Goal: Task Accomplishment & Management: Complete application form

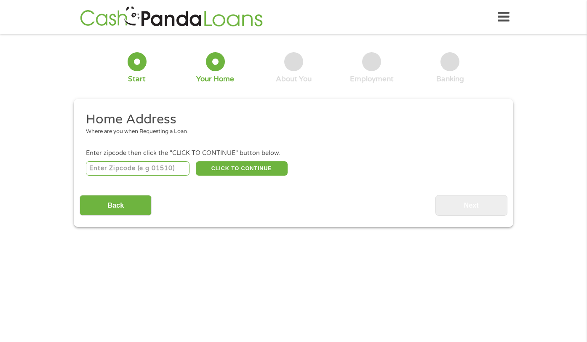
click at [151, 170] on input "number" at bounding box center [138, 168] width 104 height 14
type input "33594"
select select "[US_STATE]"
click at [228, 169] on button "CLICK TO CONTINUE" at bounding box center [242, 168] width 92 height 14
type input "33594"
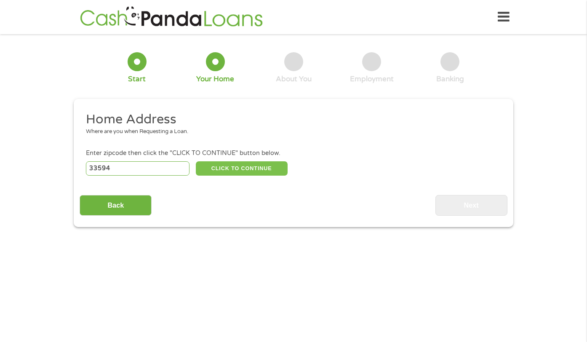
type input "Valrico"
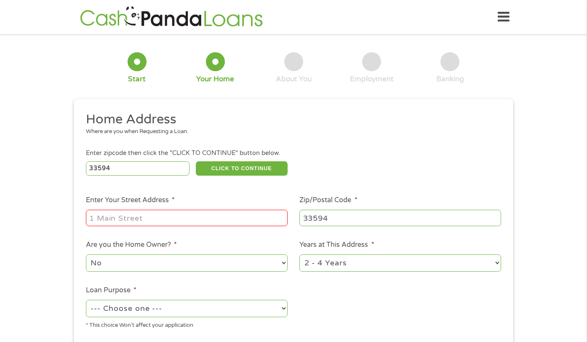
click at [189, 211] on input "Enter Your Street Address *" at bounding box center [187, 218] width 202 height 16
type input "1105 Split Silk Street"
click at [201, 264] on select "No Yes" at bounding box center [187, 262] width 202 height 17
click at [86, 255] on select "No Yes" at bounding box center [187, 262] width 202 height 17
click at [186, 304] on select "--- Choose one --- Pay Bills Debt Consolidation Home Improvement Major Purchase…" at bounding box center [187, 308] width 202 height 17
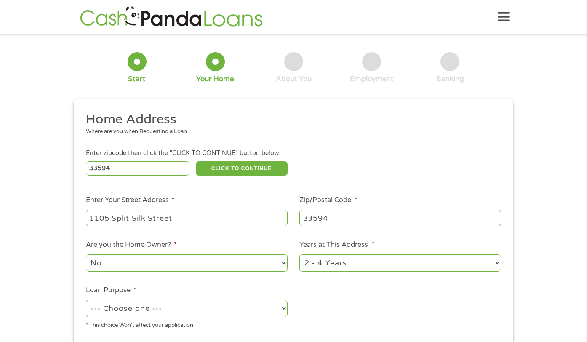
select select "shorttermcash"
click at [86, 300] on select "--- Choose one --- Pay Bills Debt Consolidation Home Improvement Major Purchase…" at bounding box center [187, 308] width 202 height 17
click at [226, 288] on li "Loan Purpose * --- Choose one --- Pay Bills Debt Consolidation Home Improvement…" at bounding box center [187, 307] width 214 height 45
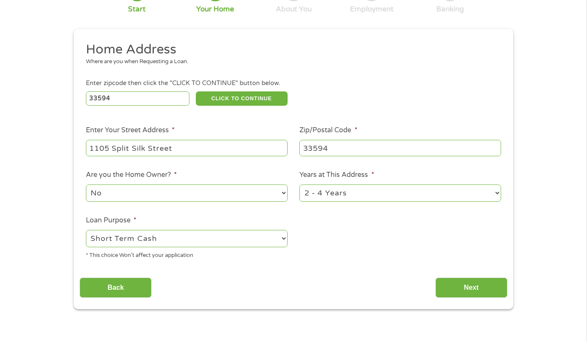
scroll to position [70, 0]
click at [416, 193] on select "1 Year or less 1 - 2 Years 2 - 4 Years Over 4 Years" at bounding box center [401, 192] width 202 height 17
select select "60months"
click at [300, 185] on select "1 Year or less 1 - 2 Years 2 - 4 Years Over 4 Years" at bounding box center [401, 192] width 202 height 17
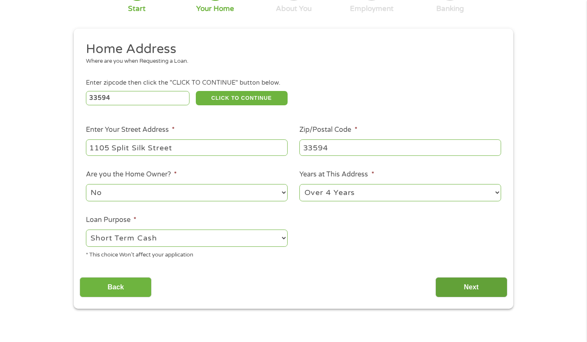
click at [463, 284] on input "Next" at bounding box center [472, 287] width 72 height 21
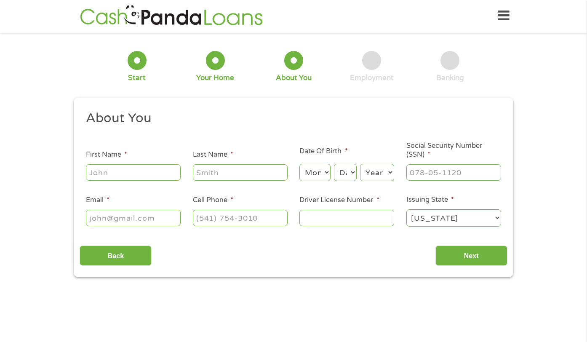
scroll to position [0, 0]
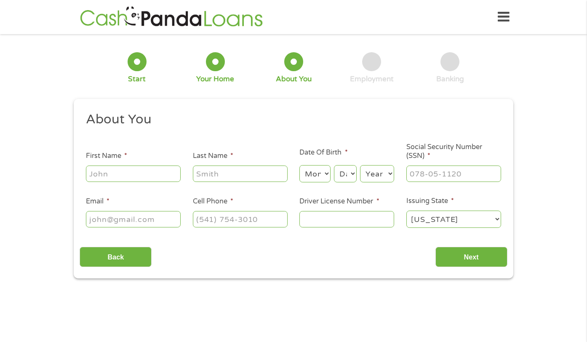
click at [142, 171] on input "First Name *" at bounding box center [133, 174] width 95 height 16
type input "[PERSON_NAME]"
type input "[PERSON_NAME][EMAIL_ADDRESS][DOMAIN_NAME]"
type input "[PHONE_NUMBER]"
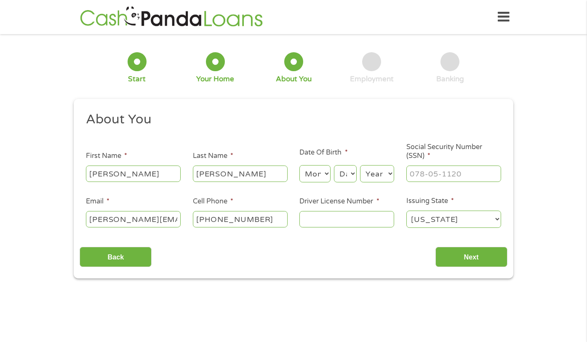
click at [311, 179] on select "Month 1 2 3 4 5 6 7 8 9 10 11 12" at bounding box center [315, 173] width 31 height 17
select select "5"
click at [300, 166] on select "Month 1 2 3 4 5 6 7 8 9 10 11 12" at bounding box center [315, 173] width 31 height 17
click at [351, 174] on select "Day 1 2 3 4 5 6 7 8 9 10 11 12 13 14 15 16 17 18 19 20 21 22 23 24 25 26 27 28 …" at bounding box center [345, 173] width 23 height 17
select select "16"
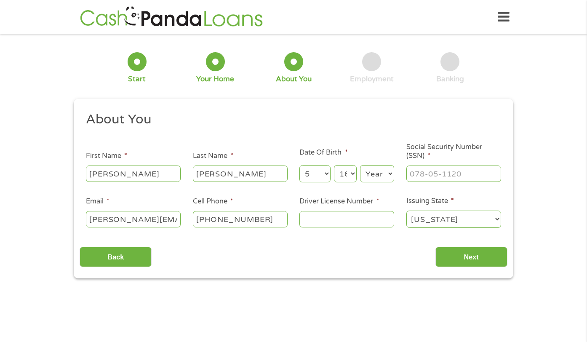
click at [334, 166] on select "Day 1 2 3 4 5 6 7 8 9 10 11 12 13 14 15 16 17 18 19 20 21 22 23 24 25 26 27 28 …" at bounding box center [345, 173] width 23 height 17
click at [374, 178] on select "Year [DATE] 2006 2005 2004 2003 2002 2001 2000 1999 1998 1997 1996 1995 1994 19…" at bounding box center [377, 173] width 34 height 17
select select "1988"
click at [360, 166] on select "Year [DATE] 2006 2005 2004 2003 2002 2001 2000 1999 1998 1997 1996 1995 1994 19…" at bounding box center [377, 173] width 34 height 17
click at [424, 177] on input "___-__-____" at bounding box center [454, 174] width 95 height 16
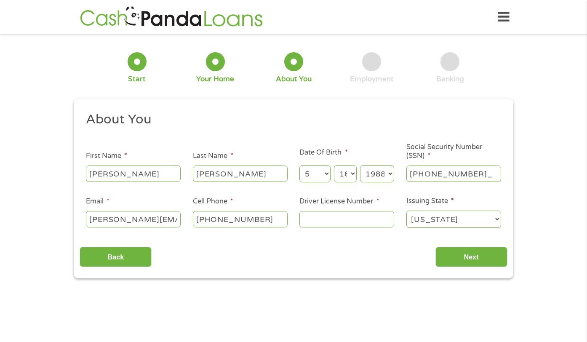
type input "116-76-2592"
click at [316, 220] on input "Driver License Number *" at bounding box center [347, 219] width 95 height 16
type input "M536737881760"
click at [449, 257] on input "Next" at bounding box center [472, 257] width 72 height 21
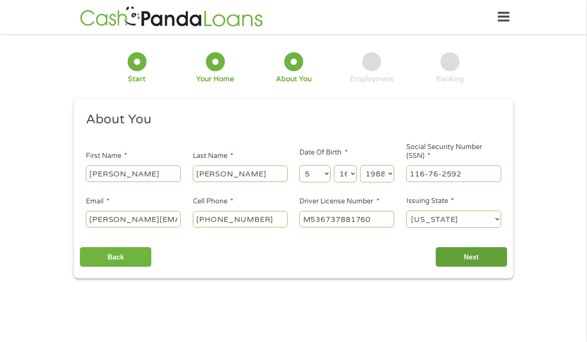
scroll to position [3, 3]
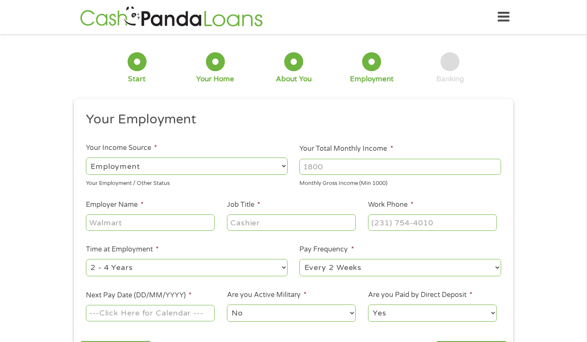
click at [320, 170] on input "Your Total Monthly Income *" at bounding box center [401, 167] width 202 height 16
type input "5400"
click at [182, 224] on input "Employer Name *" at bounding box center [150, 222] width 129 height 16
type input "Taps Restaurant"
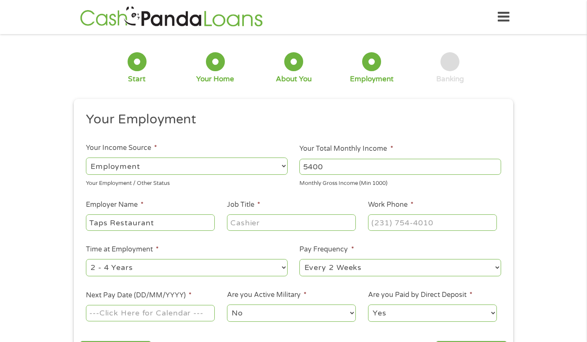
click at [269, 224] on input "Job Title *" at bounding box center [291, 222] width 129 height 16
type input "General Manager"
click at [384, 226] on input "(___) ___-____" at bounding box center [432, 222] width 129 height 16
type input "[PHONE_NUMBER]"
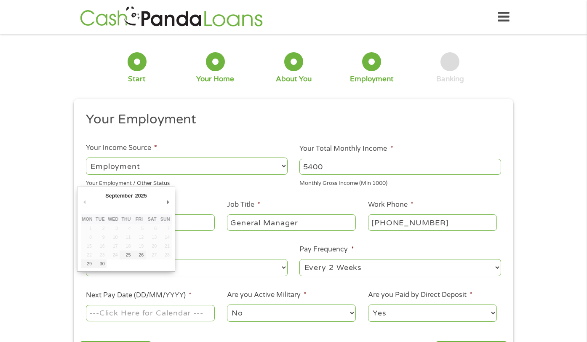
click at [131, 316] on input "Next Pay Date (DD/MM/YYYY) *" at bounding box center [150, 313] width 129 height 16
type input "[DATE]"
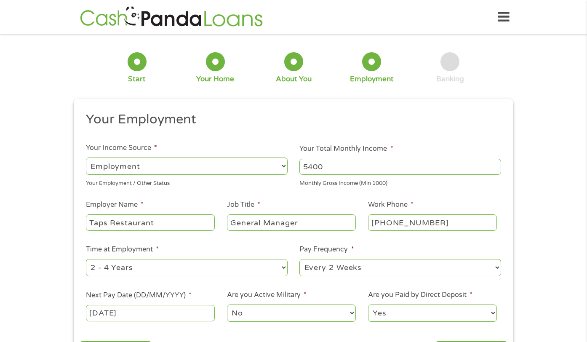
click at [252, 315] on select "No Yes" at bounding box center [291, 313] width 129 height 17
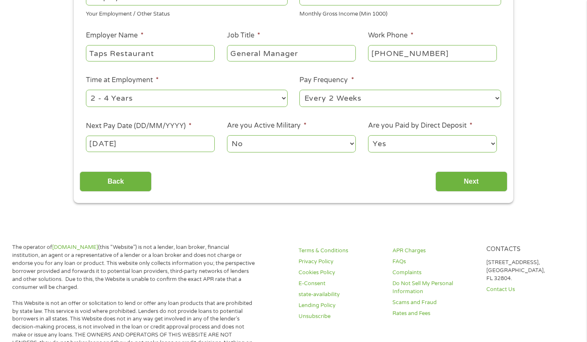
scroll to position [185, 0]
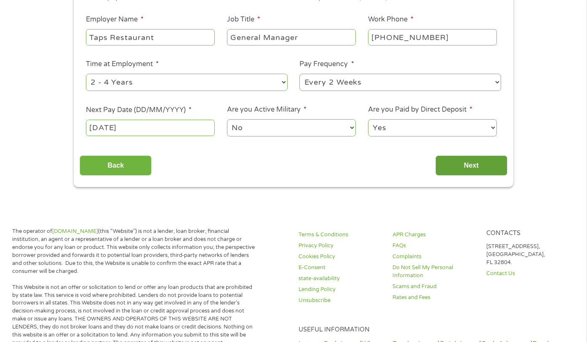
click at [450, 160] on input "Next" at bounding box center [472, 165] width 72 height 21
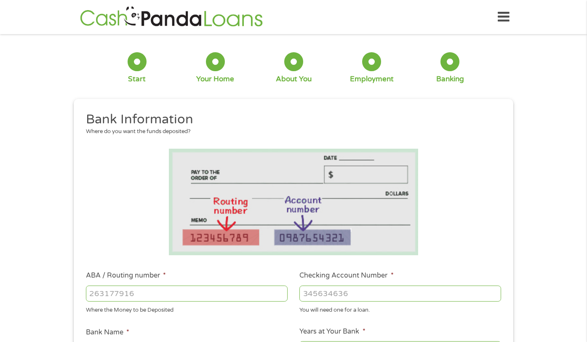
scroll to position [0, 0]
click at [145, 295] on input "ABA / Routing number *" at bounding box center [187, 294] width 202 height 16
type input "263191387"
type input "BRANCH BANKING AND TRUST CO"
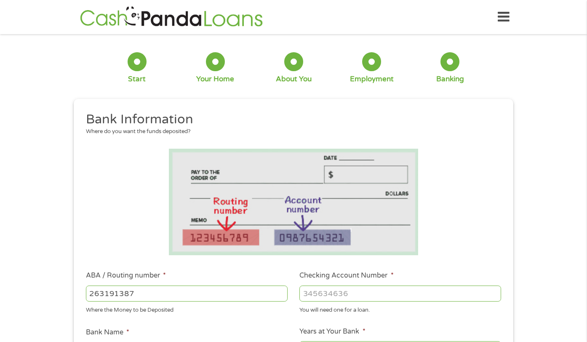
type input "263191387"
click at [329, 296] on input "Checking Account Number *" at bounding box center [401, 294] width 202 height 16
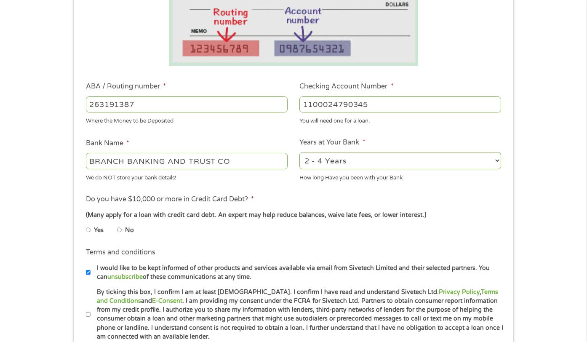
scroll to position [193, 0]
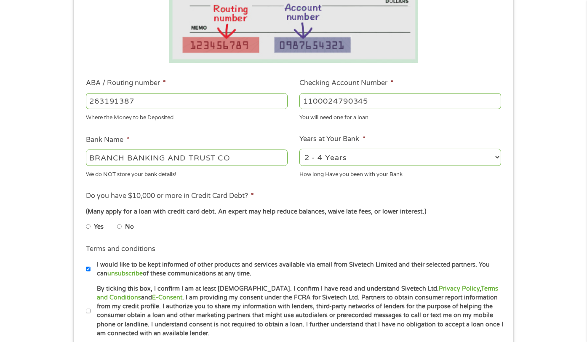
type input "1100024790345"
click at [235, 159] on input "BRANCH BANKING AND TRUST CO" at bounding box center [187, 158] width 202 height 16
click at [231, 157] on input "BRANCH BANKING AND TRUST CO" at bounding box center [187, 158] width 202 height 16
click at [235, 158] on input "BRANCH BANKING AND TRUST CO" at bounding box center [187, 158] width 202 height 16
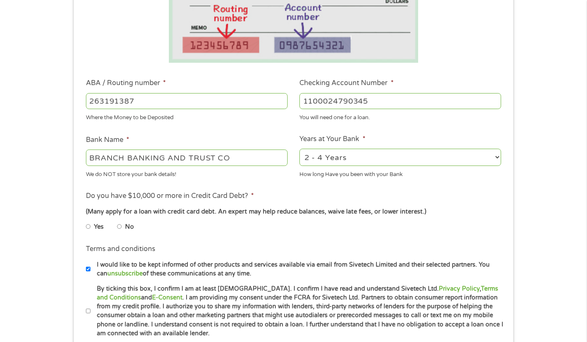
click at [235, 158] on input "BRANCH BANKING AND TRUST CO" at bounding box center [187, 158] width 202 height 16
type input "Truist Bank"
click at [120, 228] on input "No" at bounding box center [119, 226] width 5 height 13
radio input "true"
click at [88, 269] on input "I would like to be kept informed of other products and services available via e…" at bounding box center [88, 269] width 5 height 13
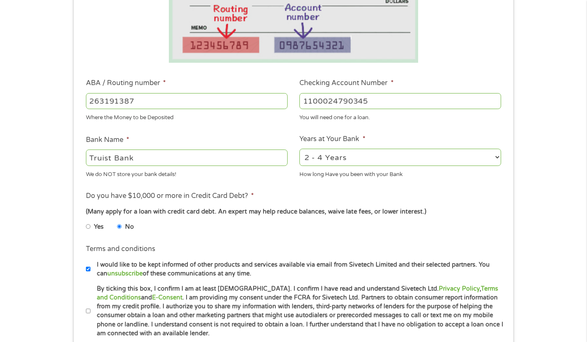
checkbox input "false"
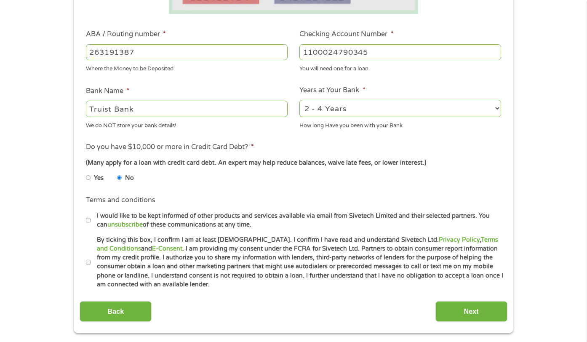
scroll to position [251, 0]
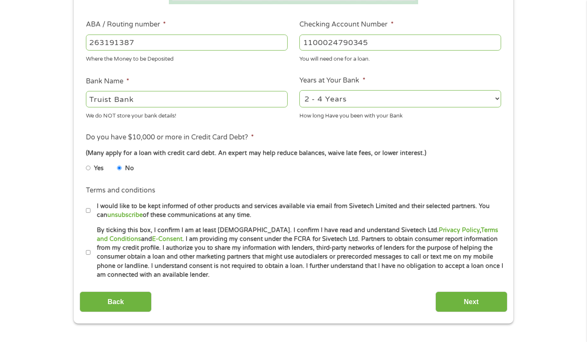
click at [87, 254] on input "By ticking this box, I confirm I am at least [DEMOGRAPHIC_DATA]. I confirm I ha…" at bounding box center [88, 252] width 5 height 13
checkbox input "true"
click at [450, 295] on input "Next" at bounding box center [472, 302] width 72 height 21
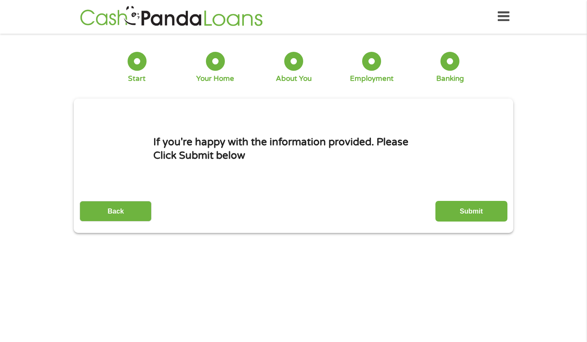
scroll to position [0, 0]
click at [460, 213] on input "Submit" at bounding box center [472, 211] width 72 height 21
